Goal: Task Accomplishment & Management: Manage account settings

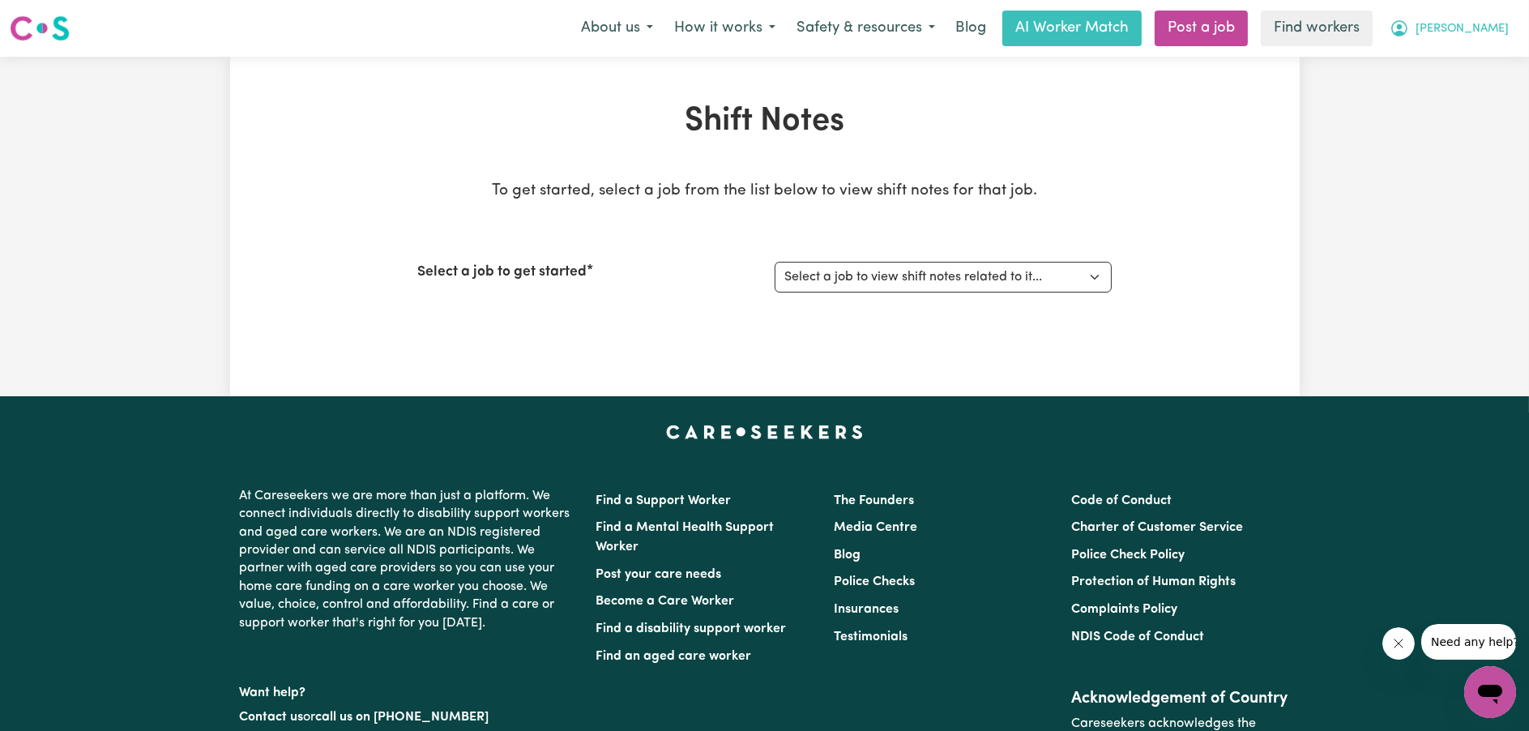
click at [1490, 21] on span "[PERSON_NAME]" at bounding box center [1462, 29] width 93 height 18
click at [1466, 62] on link "My Dashboard" at bounding box center [1455, 63] width 128 height 31
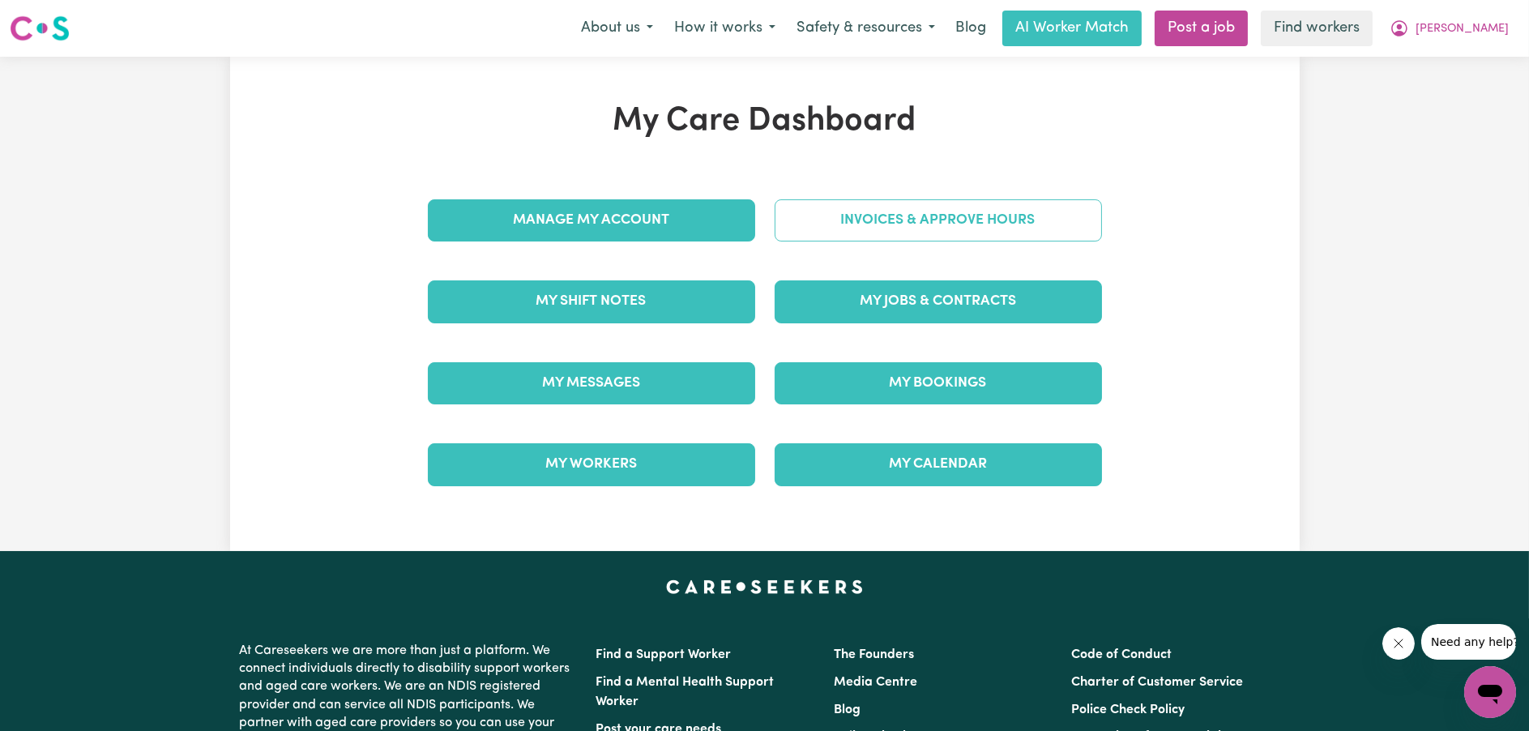
click at [931, 212] on link "Invoices & Approve Hours" at bounding box center [938, 220] width 327 height 42
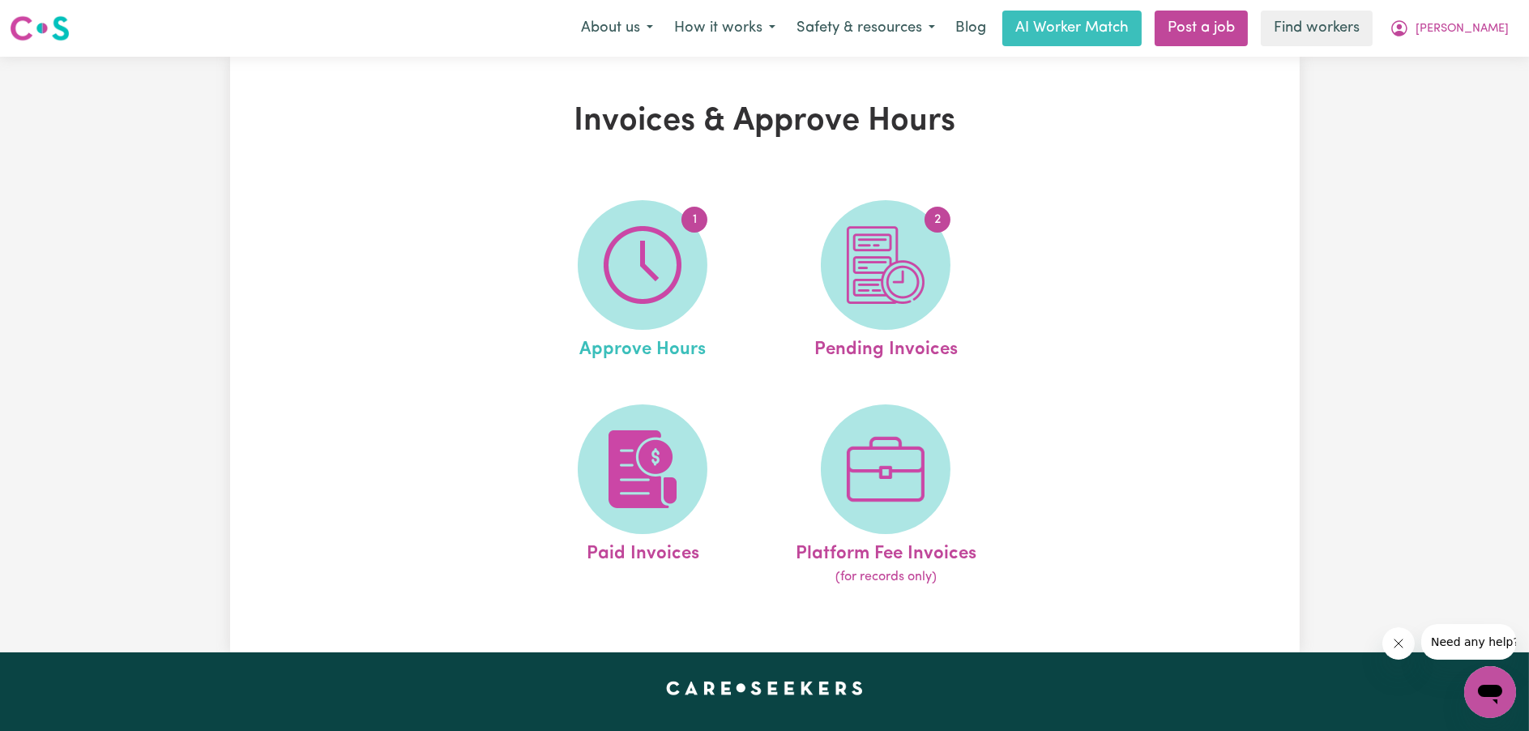
click at [575, 256] on link "1 Approve Hours" at bounding box center [642, 282] width 233 height 164
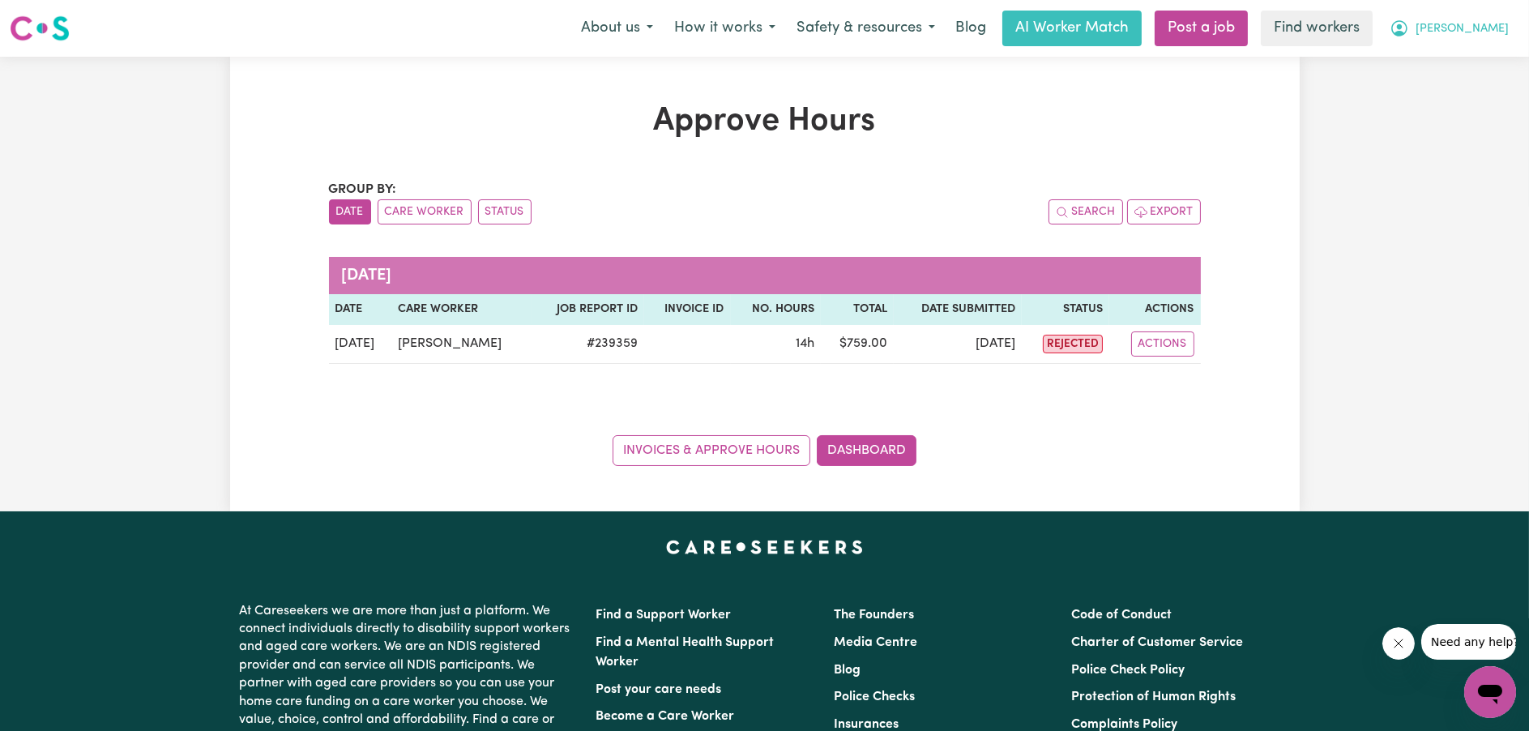
click at [1482, 32] on span "[PERSON_NAME]" at bounding box center [1462, 29] width 93 height 18
click at [1468, 61] on link "My Dashboard" at bounding box center [1455, 63] width 128 height 31
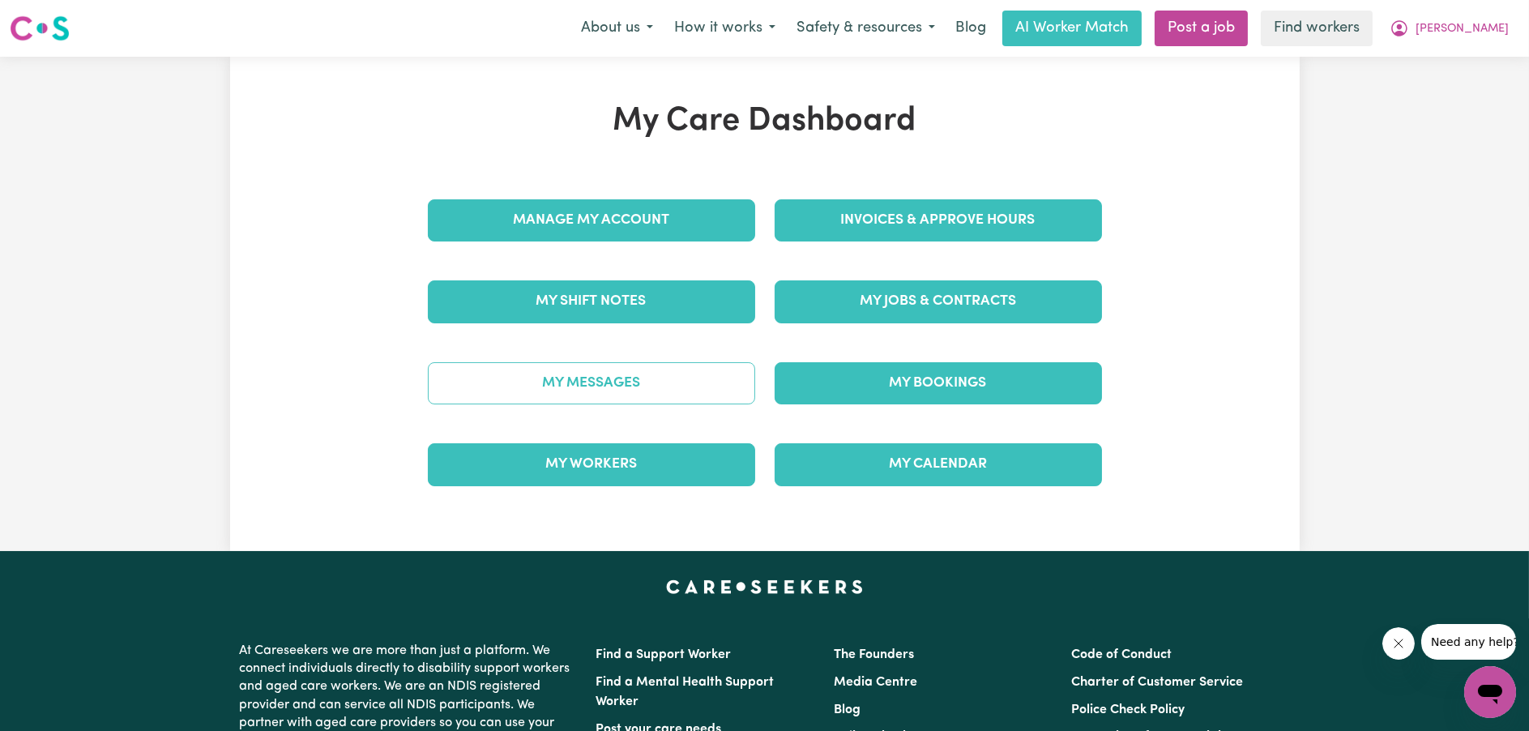
click at [608, 373] on link "My Messages" at bounding box center [591, 383] width 327 height 42
